Goal: Task Accomplishment & Management: Use online tool/utility

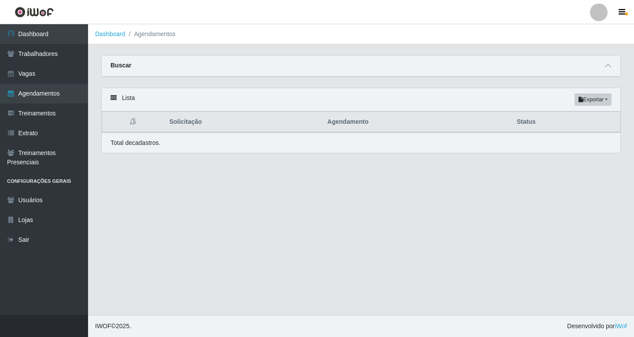
select select "447"
select select "16"
click at [608, 67] on icon at bounding box center [608, 66] width 6 height 6
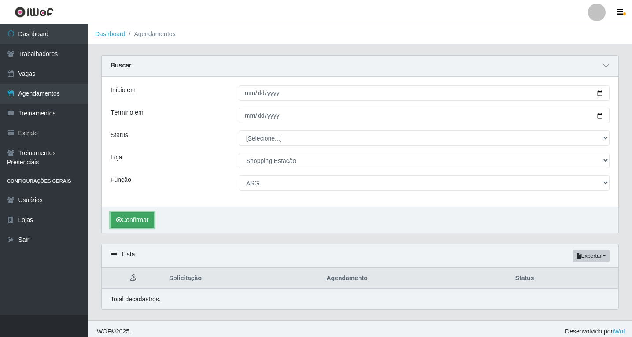
click at [143, 221] on button "Confirmar" at bounding box center [132, 219] width 44 height 15
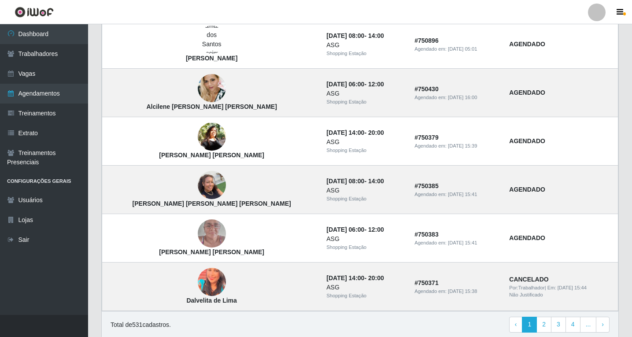
scroll to position [739, 0]
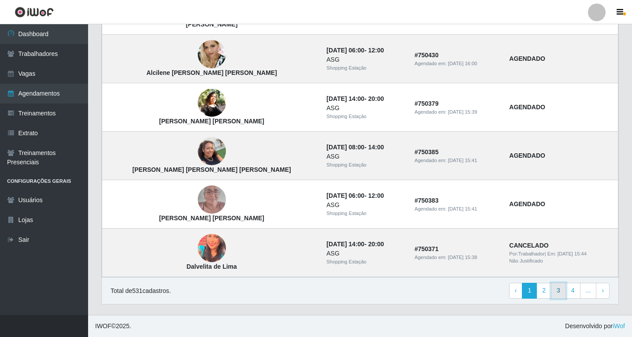
click at [564, 294] on link "3" at bounding box center [558, 291] width 15 height 16
